Goal: Navigation & Orientation: Understand site structure

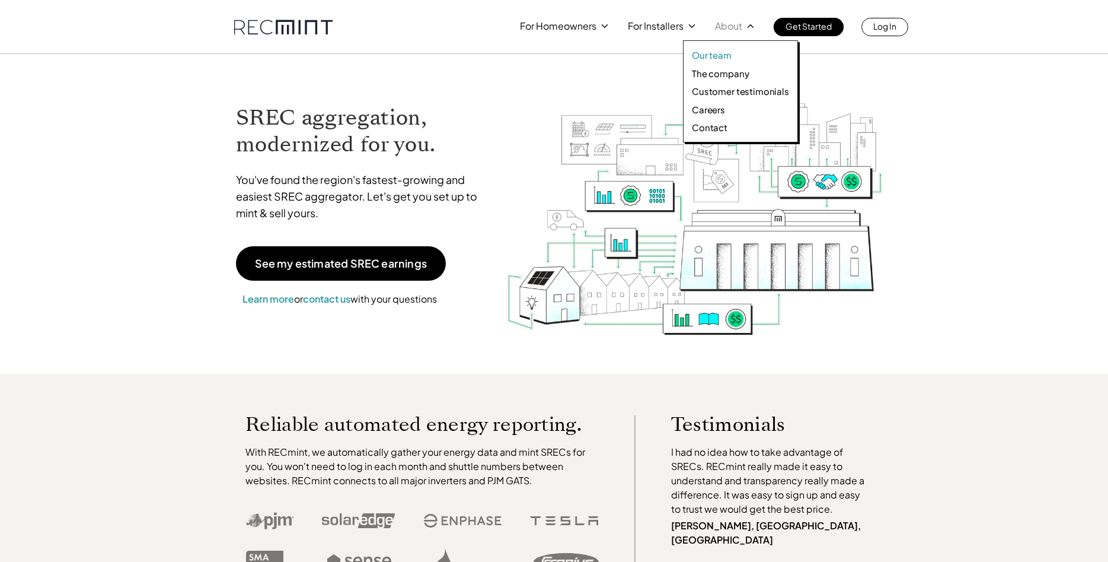
click at [718, 52] on p "Our team" at bounding box center [712, 55] width 40 height 12
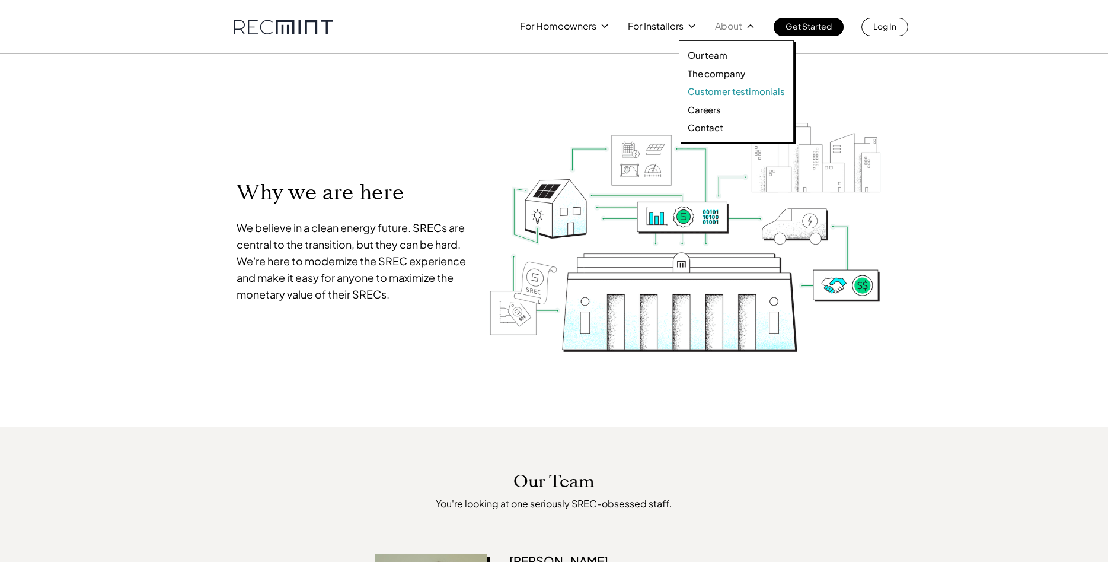
click at [710, 93] on p "Customer testimonials" at bounding box center [736, 91] width 97 height 12
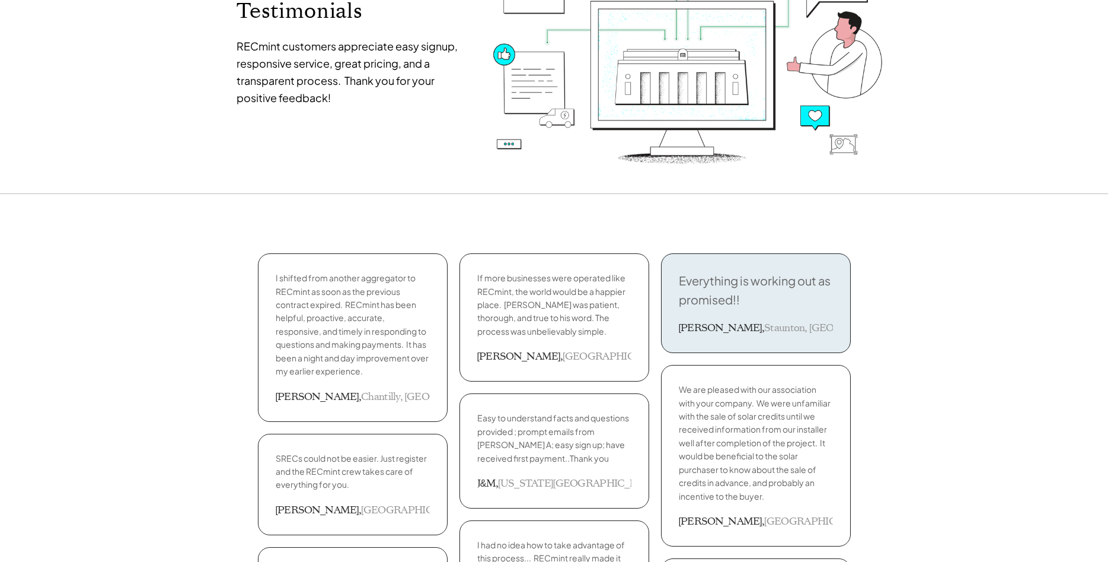
scroll to position [242, 0]
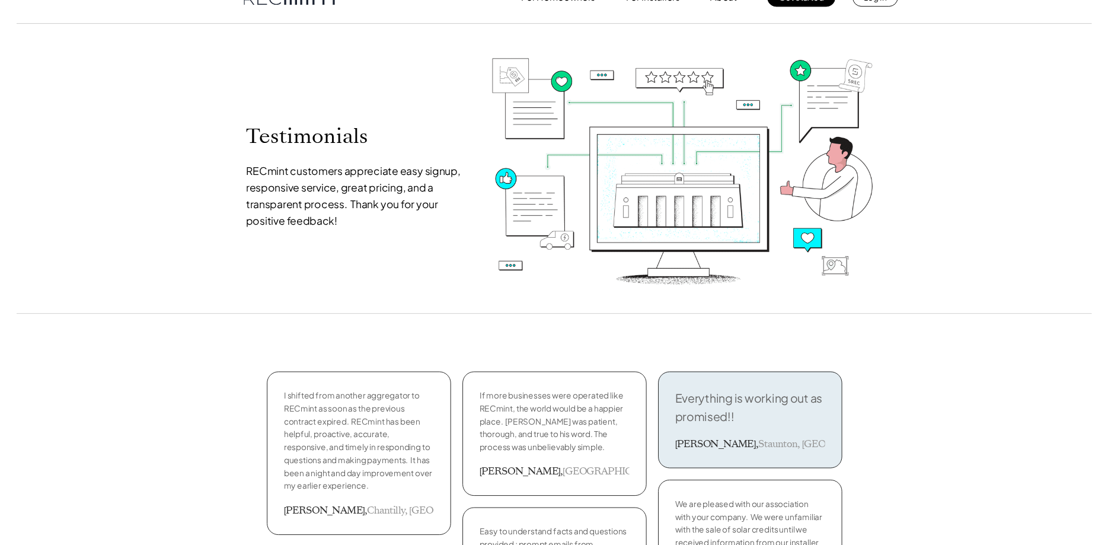
scroll to position [0, 0]
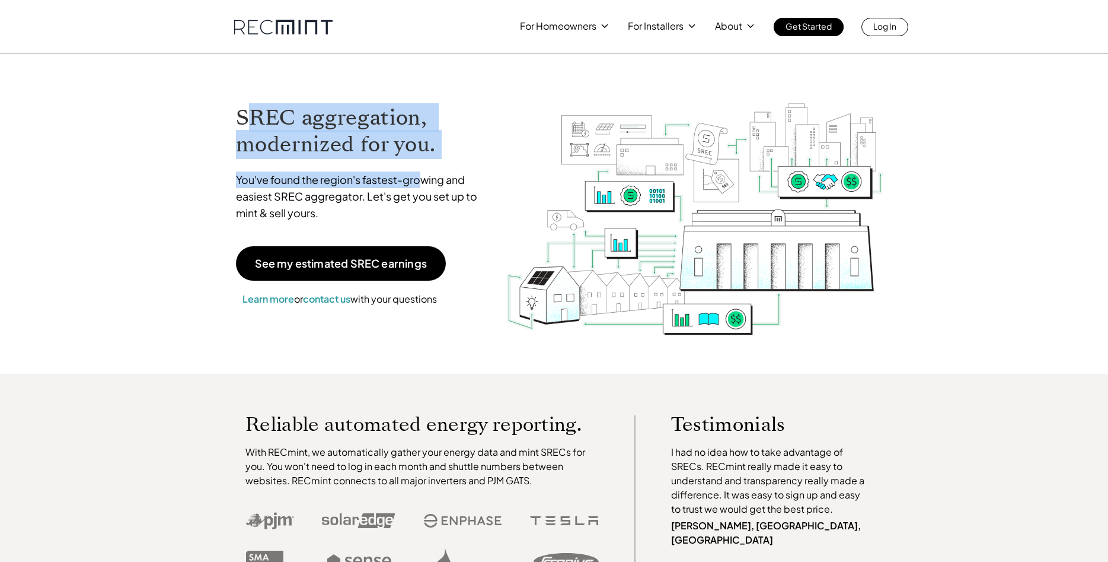
drag, startPoint x: 247, startPoint y: 122, endPoint x: 438, endPoint y: 160, distance: 195.2
click at [423, 165] on div "SREC aggregation, modernized for you. You've found the region's fastest-growing…" at bounding box center [362, 165] width 253 height 125
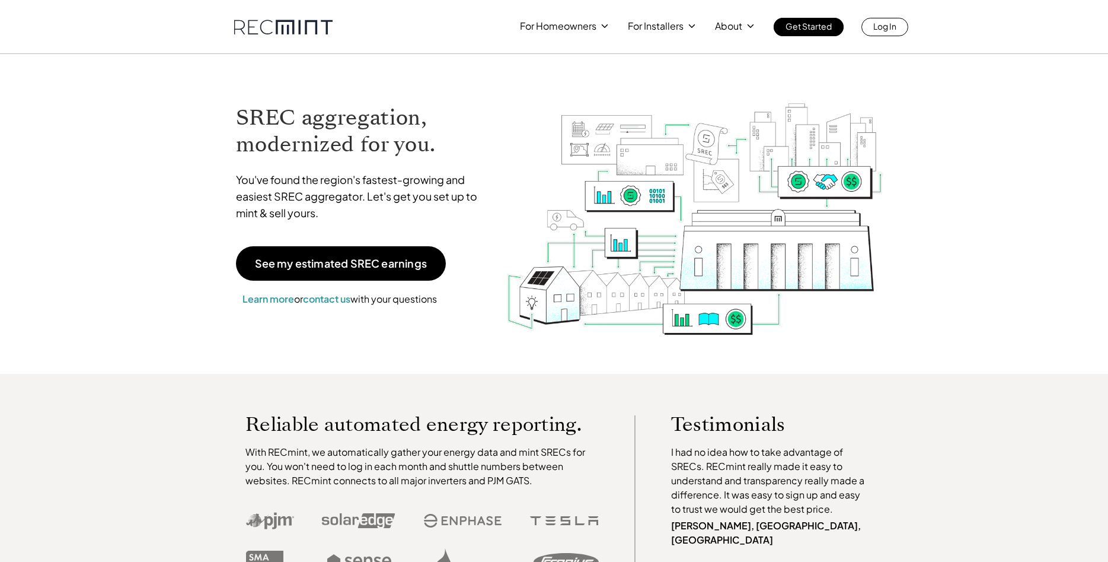
click at [505, 123] on div "SREC aggregation, modernized for you. You've found the region's fastest-growing…" at bounding box center [554, 214] width 676 height 320
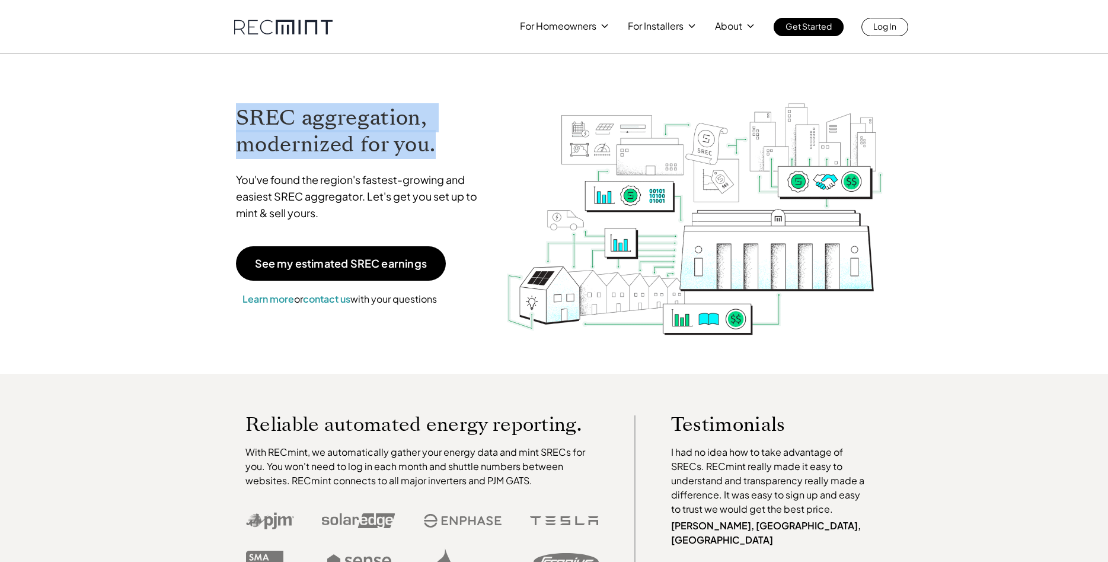
drag, startPoint x: 232, startPoint y: 116, endPoint x: 450, endPoint y: 150, distance: 219.7
click at [450, 149] on div "SREC aggregation, modernized for you. You've found the region's fastest-growing…" at bounding box center [362, 204] width 276 height 227
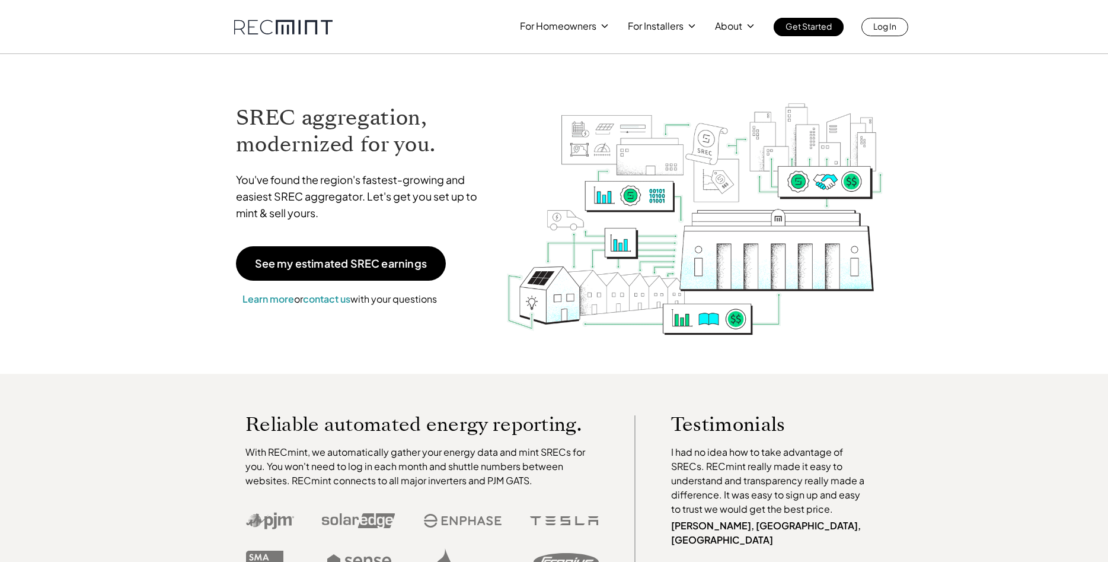
click at [450, 150] on h1 "SREC aggregation, modernized for you." at bounding box center [362, 130] width 253 height 53
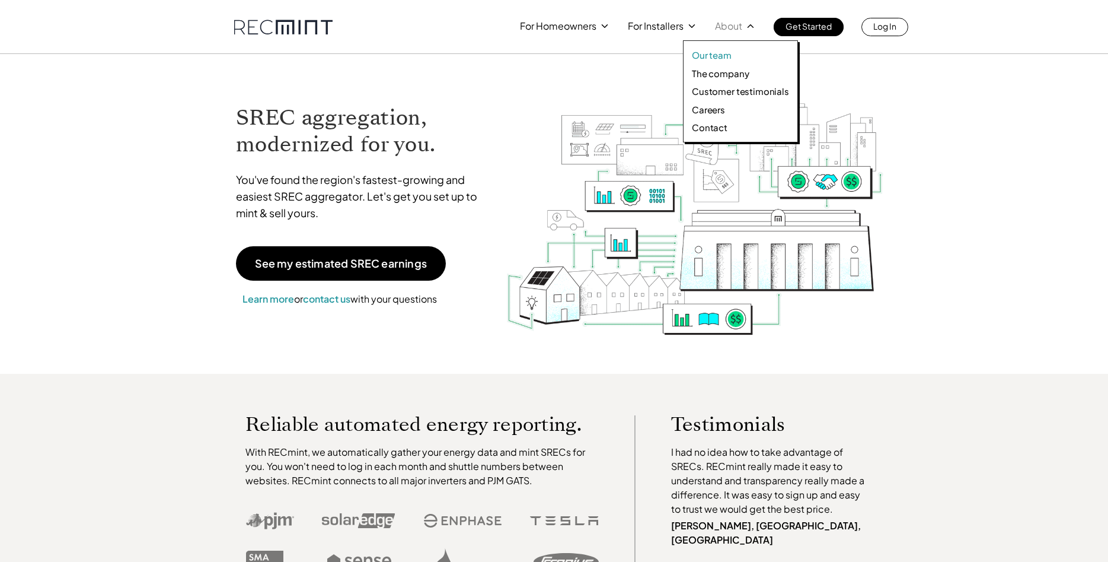
click at [715, 53] on p "Our team" at bounding box center [712, 55] width 40 height 12
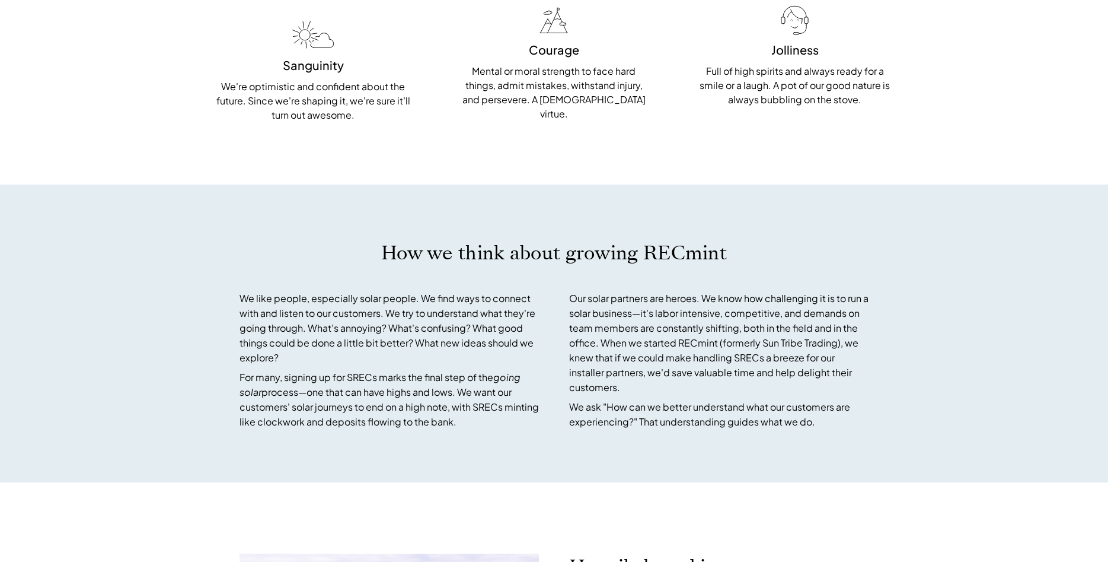
scroll to position [2897, 0]
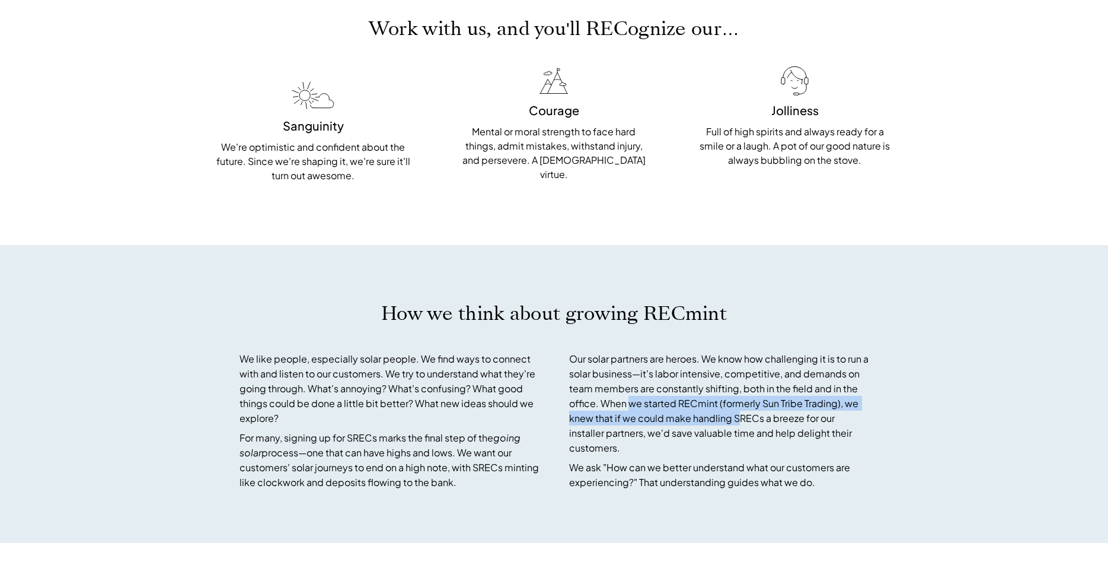
drag, startPoint x: 630, startPoint y: 312, endPoint x: 818, endPoint y: 311, distance: 188.0
click at [754, 351] on p "Our solar partners are heroes. We know how challenging it is to run a solar bus…" at bounding box center [719, 403] width 300 height 104
click at [1044, 303] on div "How we think about growing RECmint We like people, especially solar people. We …" at bounding box center [554, 394] width 1108 height 298
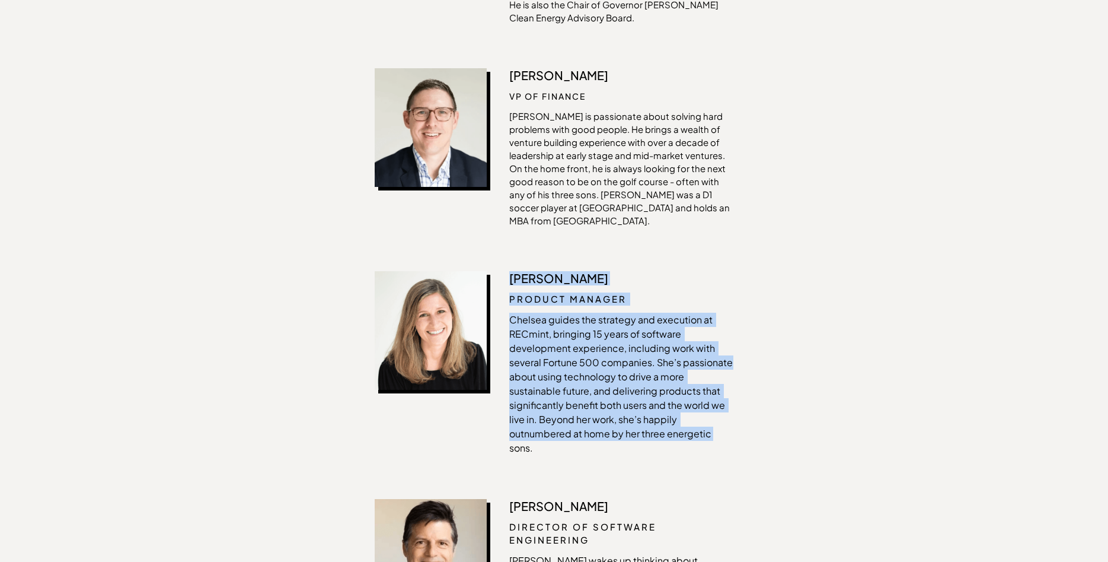
scroll to position [962, 0]
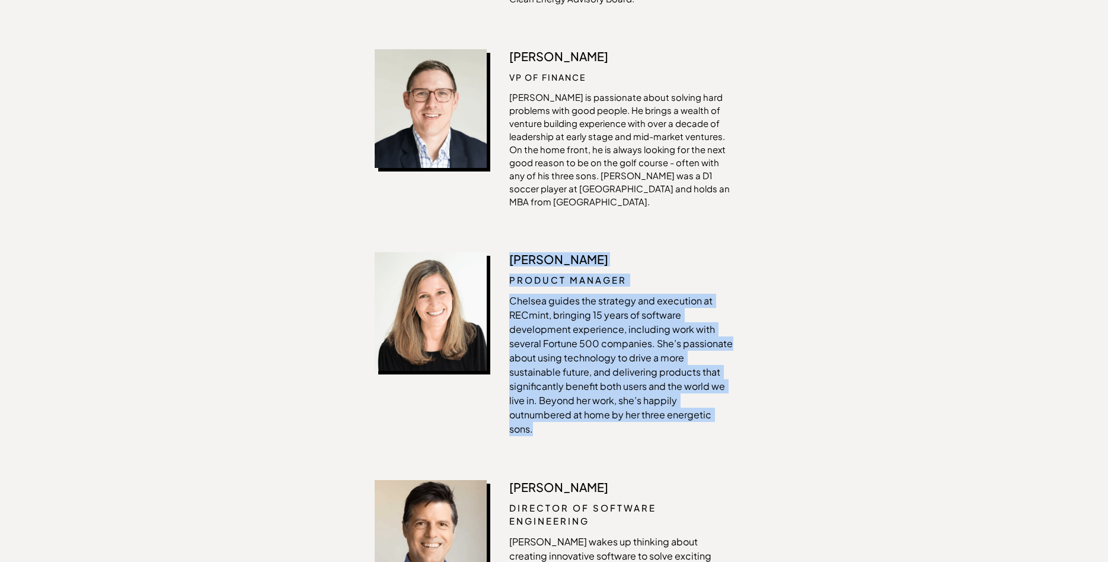
drag, startPoint x: 508, startPoint y: 282, endPoint x: 610, endPoint y: 386, distance: 145.9
click at [611, 387] on div "Chelsea Cox Product Manager Chelsea guides the strategy and execution at RECmin…" at bounding box center [554, 347] width 359 height 190
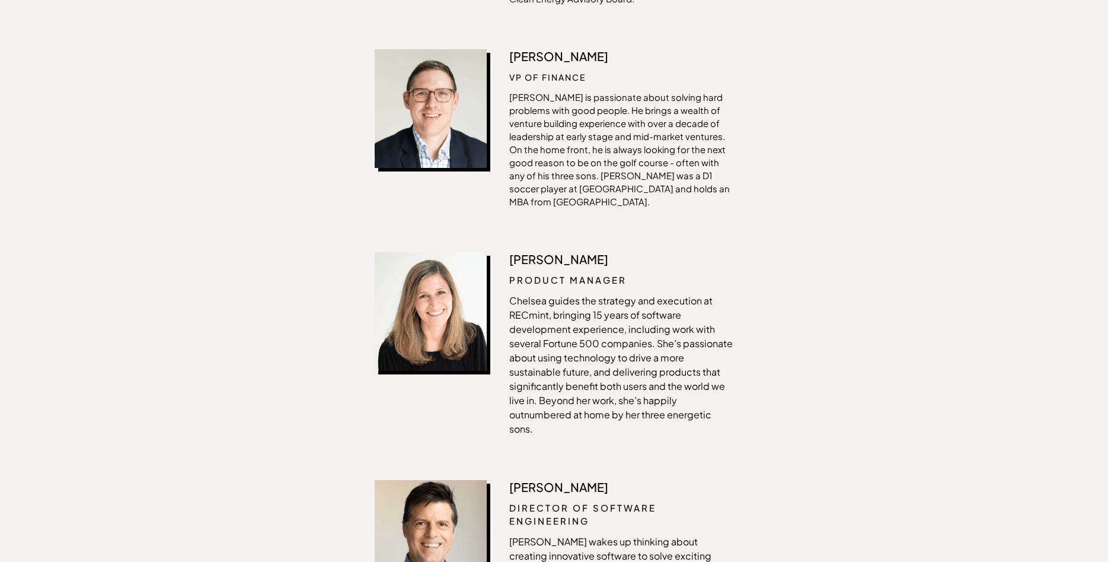
click at [613, 399] on div "Chelsea Cox Product Manager Chelsea guides the strategy and execution at RECmin…" at bounding box center [554, 347] width 359 height 190
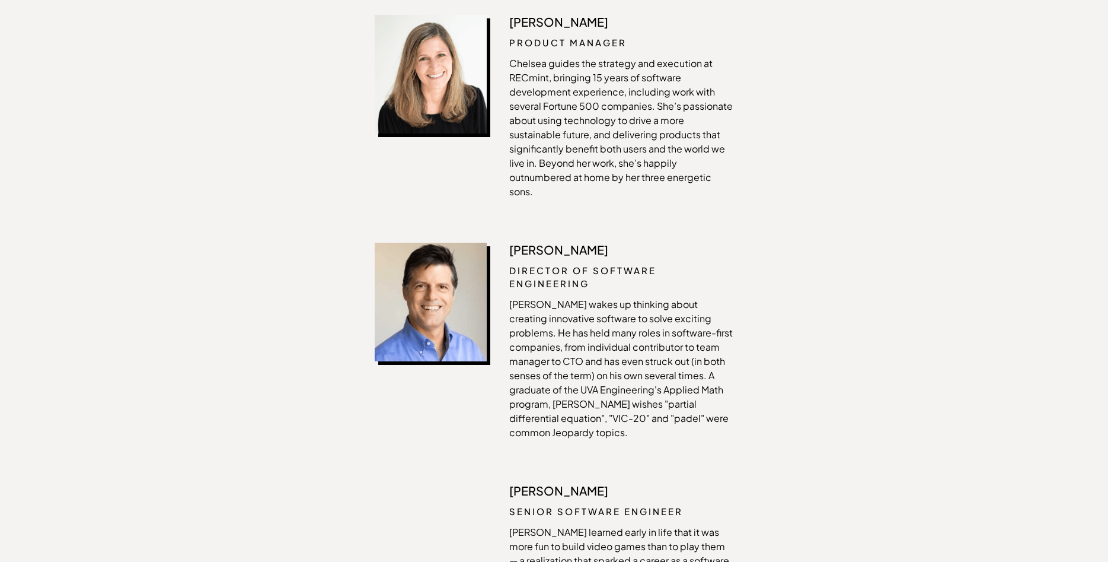
scroll to position [1331, 0]
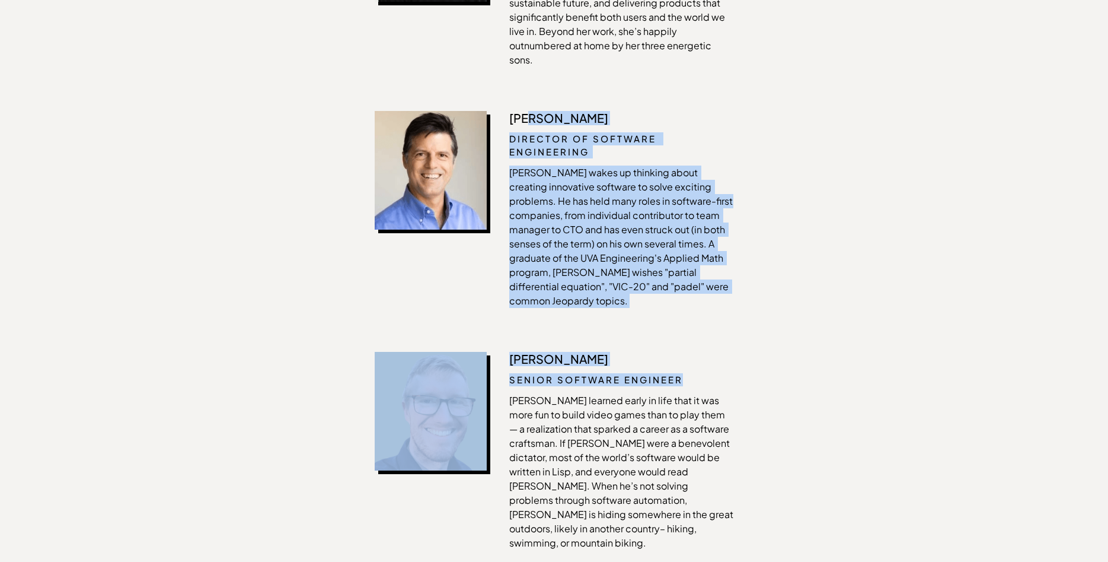
drag, startPoint x: 682, startPoint y: 335, endPoint x: 619, endPoint y: 118, distance: 226.1
click at [530, 352] on div "Luke Horton Senior Software Engineer Luke learned early in life that it was mor…" at bounding box center [554, 454] width 359 height 204
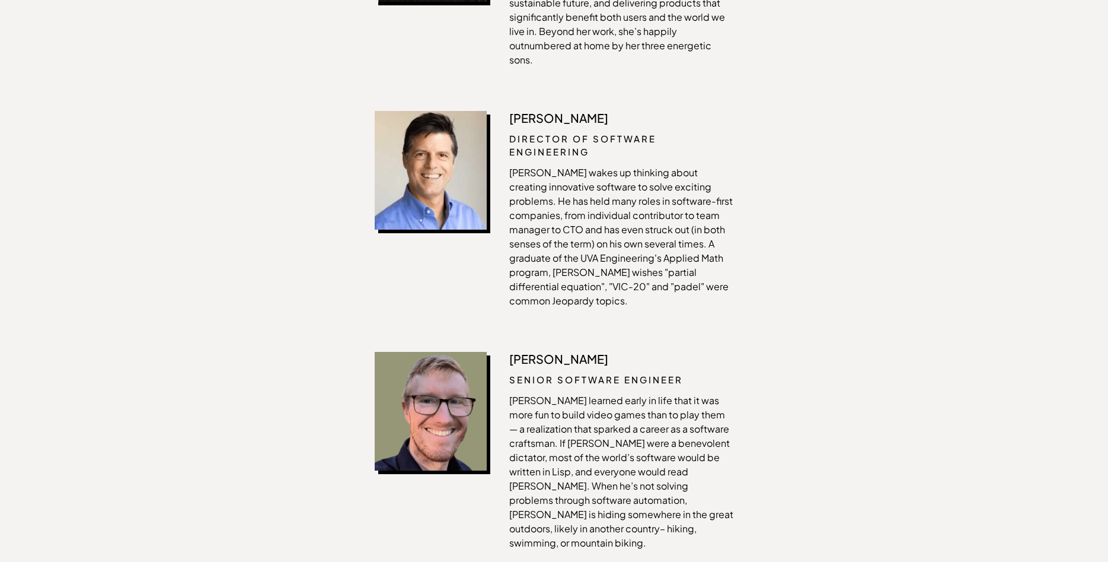
click at [1018, 294] on div "Our Team You're looking at one seriously SREC-obsessed staff. Ian Ayers Preside…" at bounding box center [554, 311] width 1108 height 2431
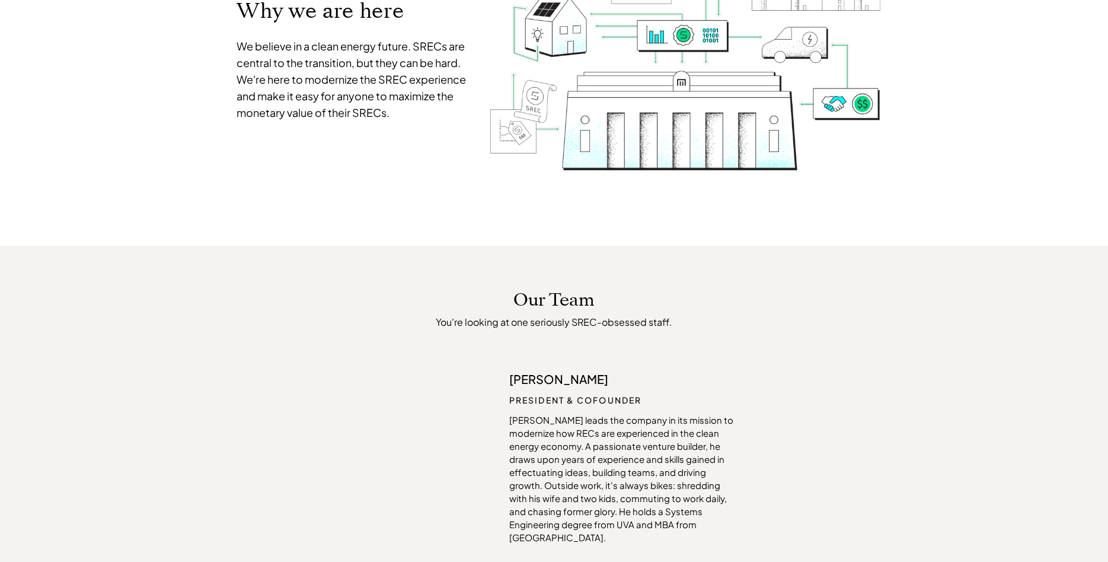
scroll to position [0, 0]
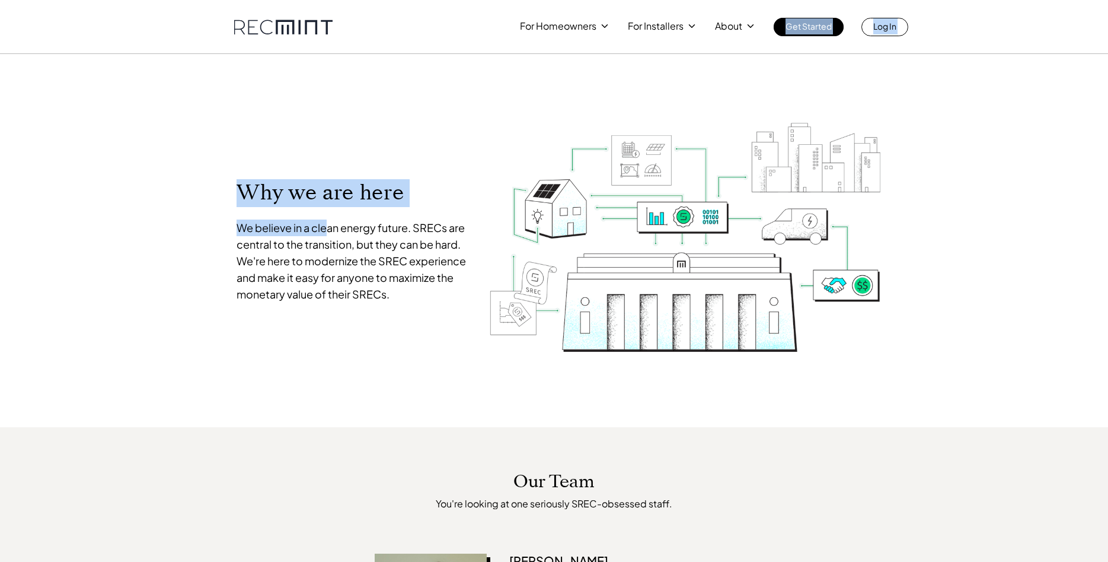
drag, startPoint x: 183, startPoint y: 188, endPoint x: 329, endPoint y: 217, distance: 148.7
click at [329, 217] on div "Why we are here We believe in a clean energy future. SRECs are central to the t…" at bounding box center [353, 240] width 233 height 123
